Goal: Information Seeking & Learning: Check status

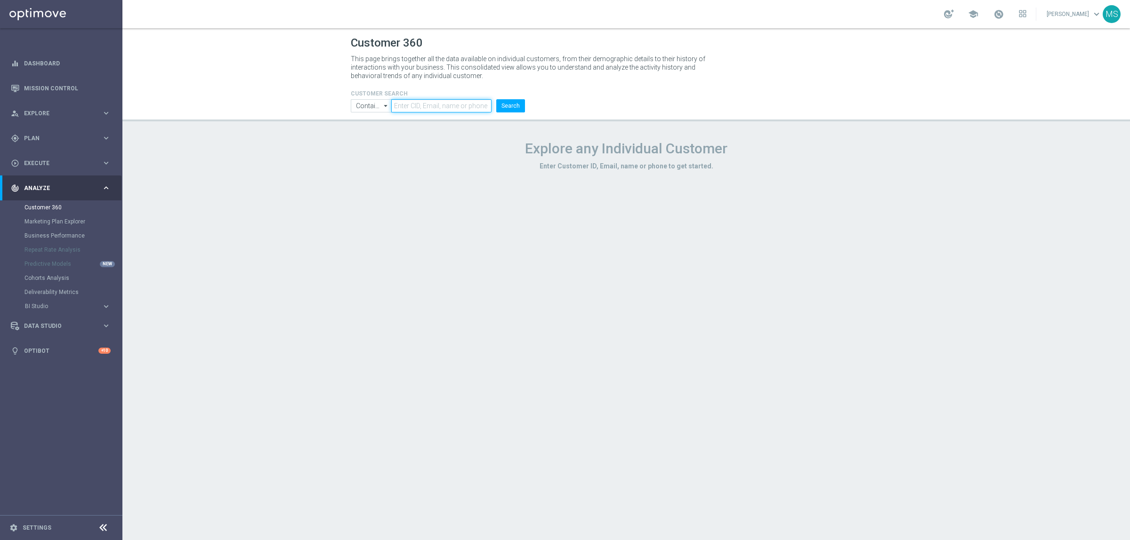
click at [436, 107] on input "text" at bounding box center [441, 105] width 100 height 13
paste input "1953262"
type input "1953262"
click at [379, 106] on input "Contains" at bounding box center [371, 105] width 40 height 13
click at [372, 135] on div "Equals" at bounding box center [372, 133] width 18 height 8
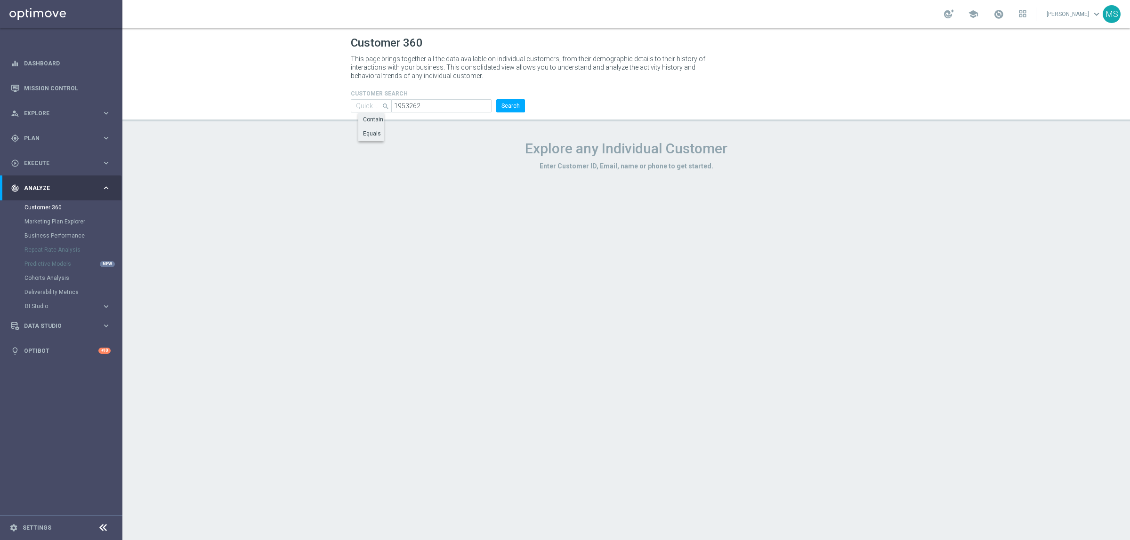
type input "Equals"
click at [522, 104] on button "Search" at bounding box center [510, 105] width 29 height 13
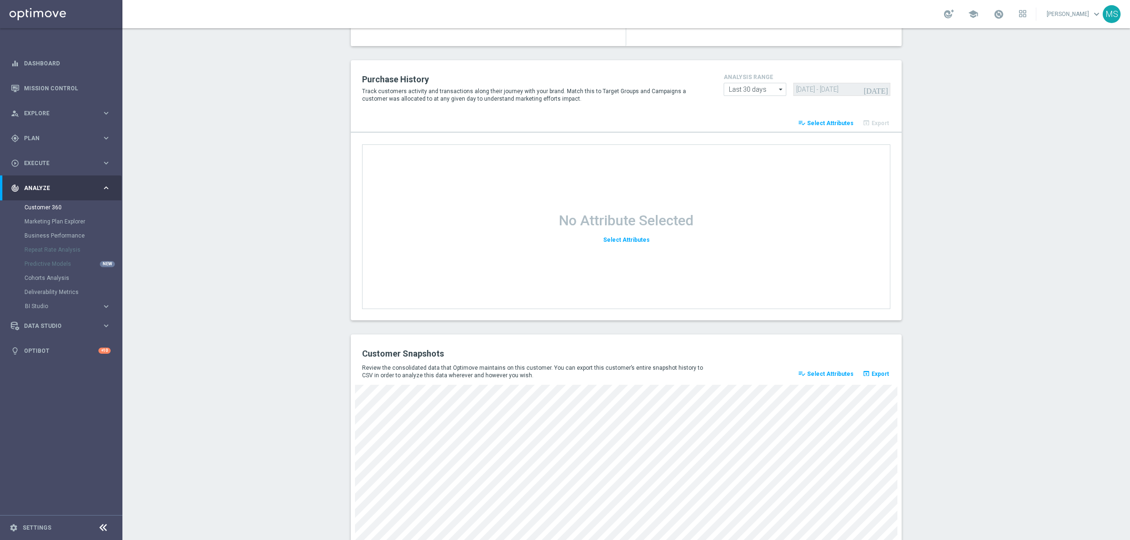
scroll to position [1093, 0]
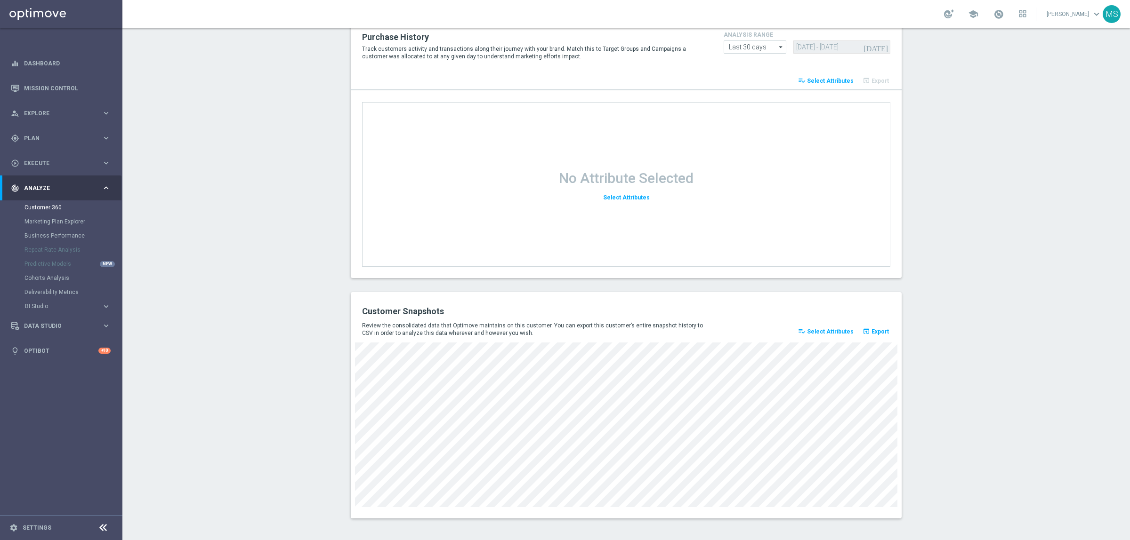
click at [752, 507] on div "Customer Snapshots Review the consolidated data that Optimove maintains on this…" at bounding box center [626, 405] width 551 height 226
